Goal: Information Seeking & Learning: Learn about a topic

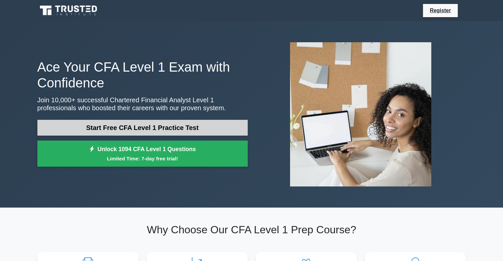
click at [213, 127] on link "Start Free CFA Level 1 Practice Test" at bounding box center [142, 128] width 210 height 16
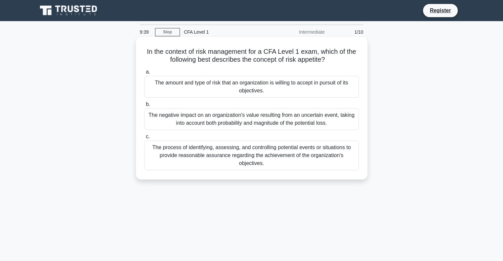
click at [294, 84] on div "The amount and type of risk that an organization is willing to accept in pursui…" at bounding box center [251, 87] width 214 height 22
click at [144, 74] on input "a. The amount and type of risk that an organization is willing to accept in pur…" at bounding box center [144, 72] width 0 height 4
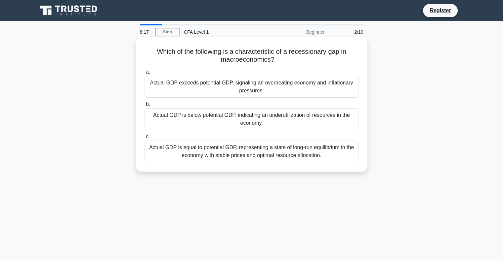
click at [214, 125] on div "Actual GDP is below potential GDP, indicating an underutilization of resources …" at bounding box center [251, 119] width 214 height 22
click at [144, 107] on input "b. Actual GDP is below potential GDP, indicating an underutilization of resourc…" at bounding box center [144, 104] width 0 height 4
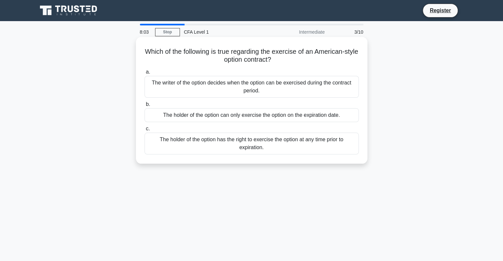
click at [302, 142] on div "The holder of the option has the right to exercise the option at any time prior…" at bounding box center [251, 144] width 214 height 22
click at [144, 131] on input "c. The holder of the option has the right to exercise the option at any time pr…" at bounding box center [144, 129] width 0 height 4
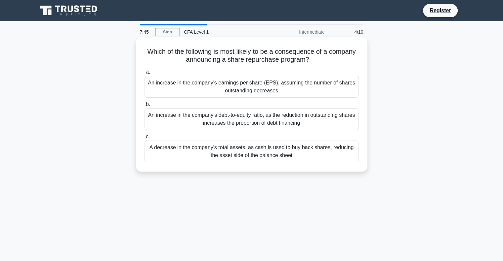
scroll to position [33, 0]
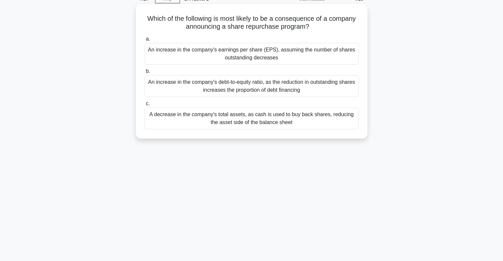
click at [312, 88] on div "An increase in the company's debt-to-equity ratio, as the reduction in outstand…" at bounding box center [251, 86] width 214 height 22
click at [144, 74] on input "b. An increase in the company's debt-to-equity ratio, as the reduction in outst…" at bounding box center [144, 71] width 0 height 4
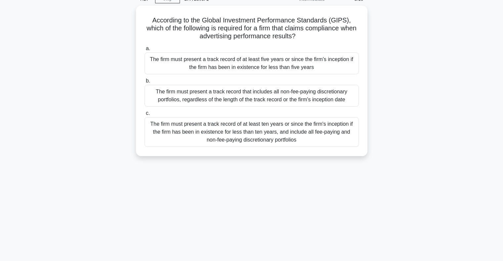
scroll to position [0, 0]
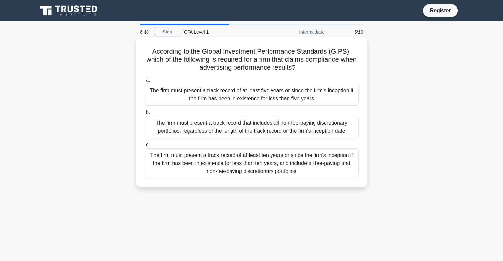
click at [260, 94] on div "The firm must present a track record of at least five years or since the firm's…" at bounding box center [251, 95] width 214 height 22
click at [144, 82] on input "a. The firm must present a track record of at least five years or since the fir…" at bounding box center [144, 80] width 0 height 4
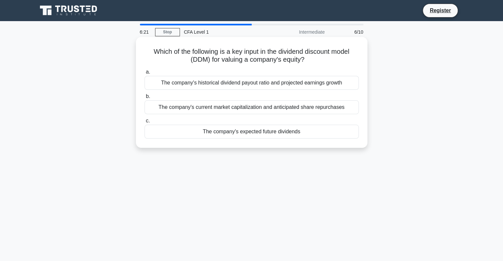
click at [267, 86] on div "The company's historical dividend payout ratio and projected earnings growth" at bounding box center [251, 83] width 214 height 14
click at [144, 74] on input "a. The company's historical dividend payout ratio and projected earnings growth" at bounding box center [144, 72] width 0 height 4
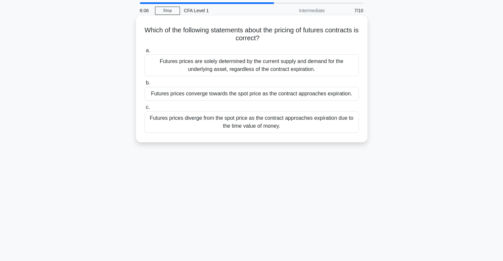
scroll to position [33, 0]
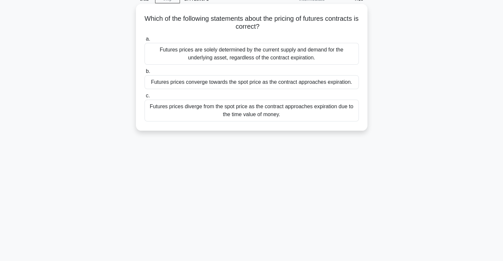
click at [284, 111] on div "Futures prices diverge from the spot price as the contract approaches expiratio…" at bounding box center [251, 111] width 214 height 22
click at [144, 98] on input "c. Futures prices diverge from the spot price as the contract approaches expira…" at bounding box center [144, 96] width 0 height 4
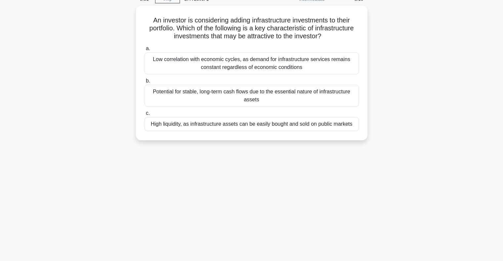
scroll to position [0, 0]
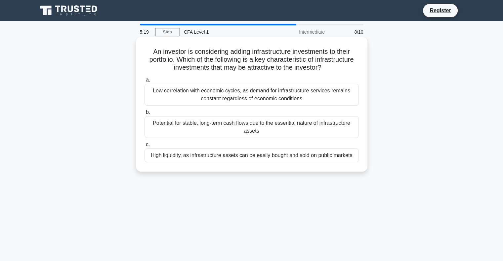
click at [234, 127] on div "Potential for stable, long-term cash flows due to the essential nature of infra…" at bounding box center [251, 127] width 214 height 22
click at [144, 115] on input "b. Potential for stable, long-term cash flows due to the essential nature of in…" at bounding box center [144, 112] width 0 height 4
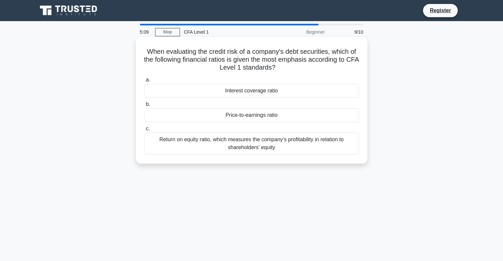
click at [263, 94] on div "Interest coverage ratio" at bounding box center [251, 91] width 214 height 14
click at [144, 82] on input "a. Interest coverage ratio" at bounding box center [144, 80] width 0 height 4
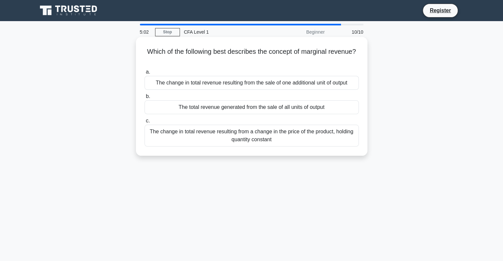
click at [220, 137] on div "The change in total revenue resulting from a change in the price of the product…" at bounding box center [251, 136] width 214 height 22
click at [144, 123] on input "c. The change in total revenue resulting from a change in the price of the prod…" at bounding box center [144, 121] width 0 height 4
